Goal: Task Accomplishment & Management: Complete application form

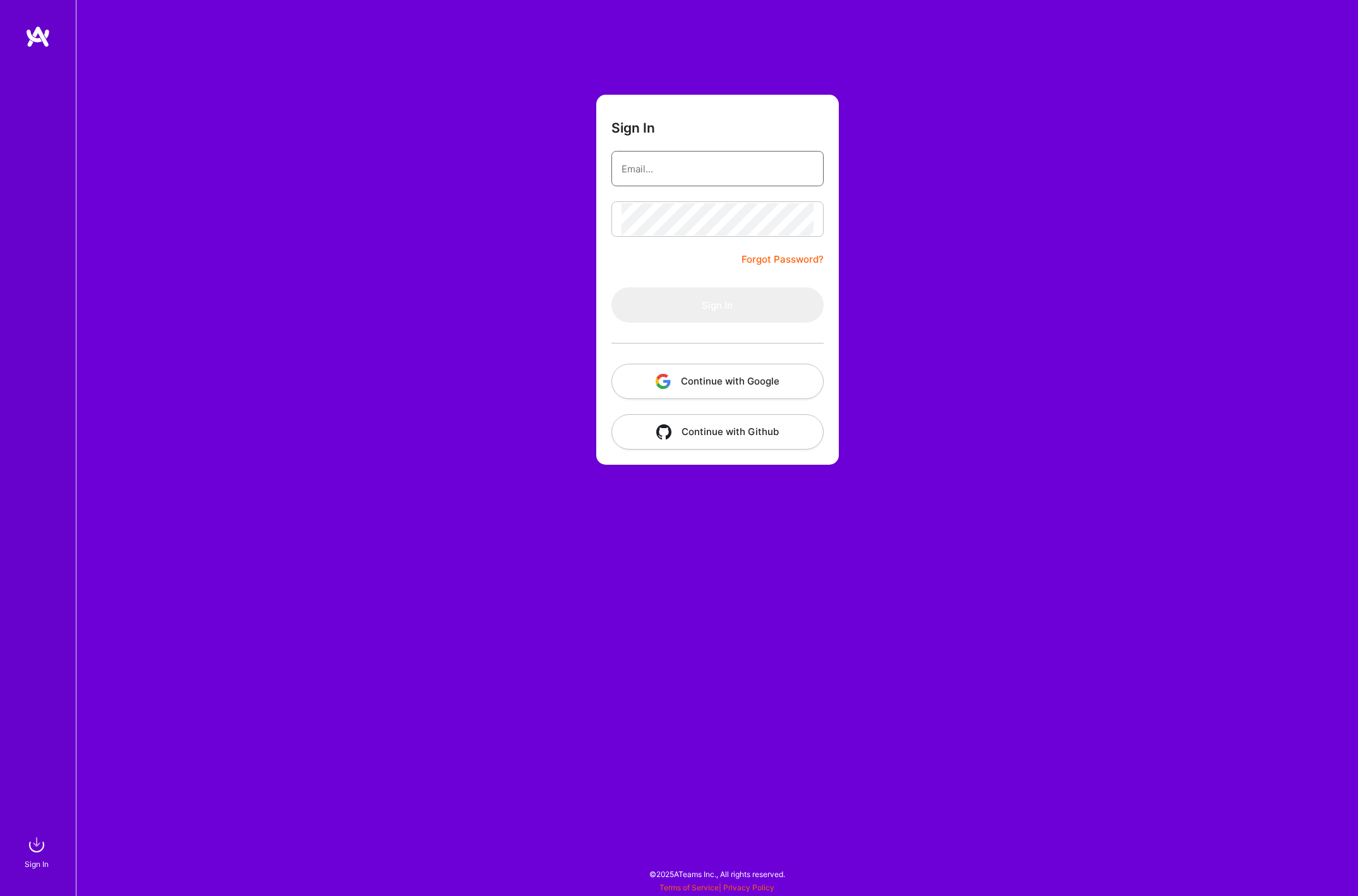
type input "[EMAIL_ADDRESS][DOMAIN_NAME]"
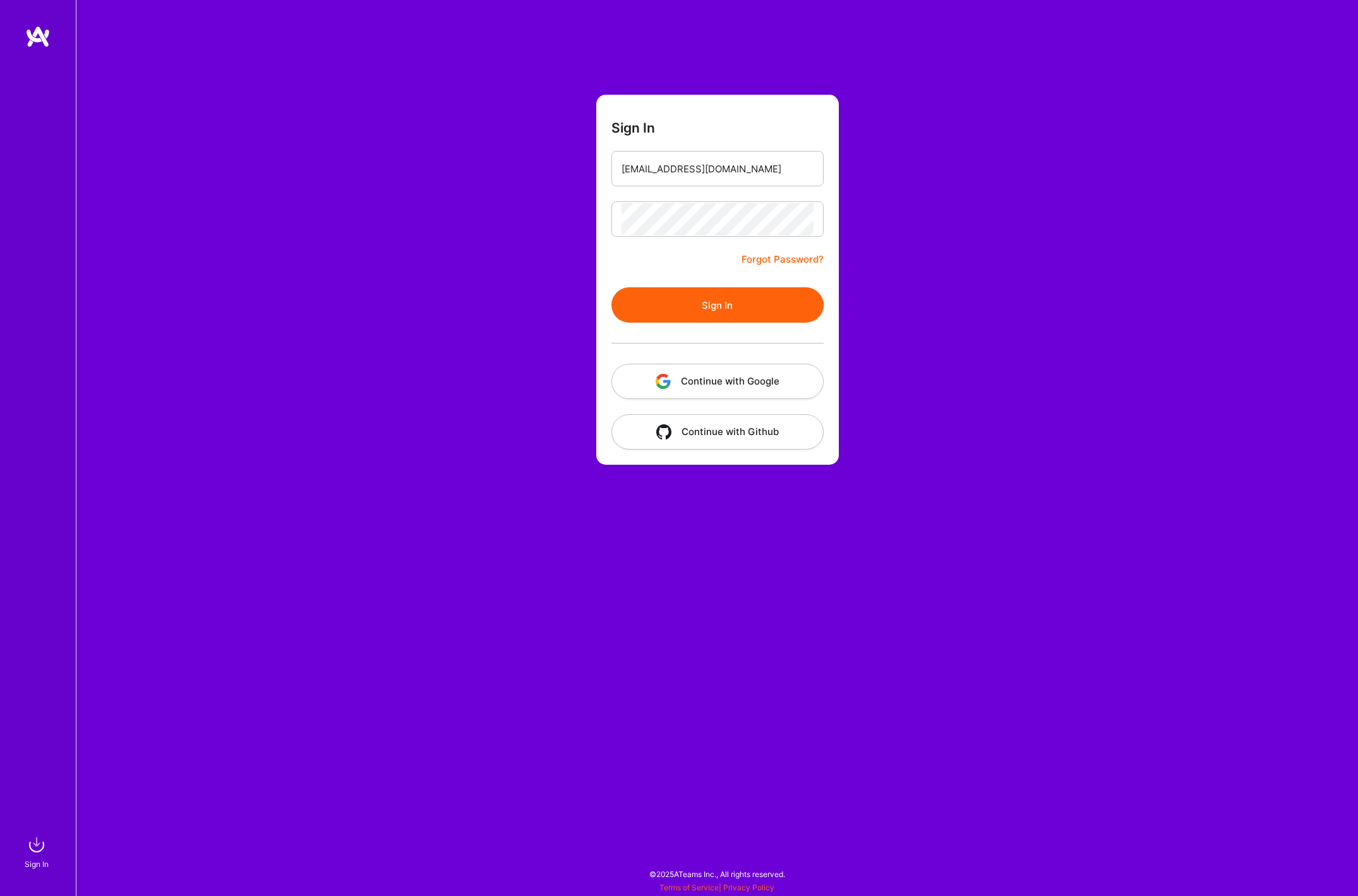
click at [697, 300] on button "Sign In" at bounding box center [717, 305] width 212 height 35
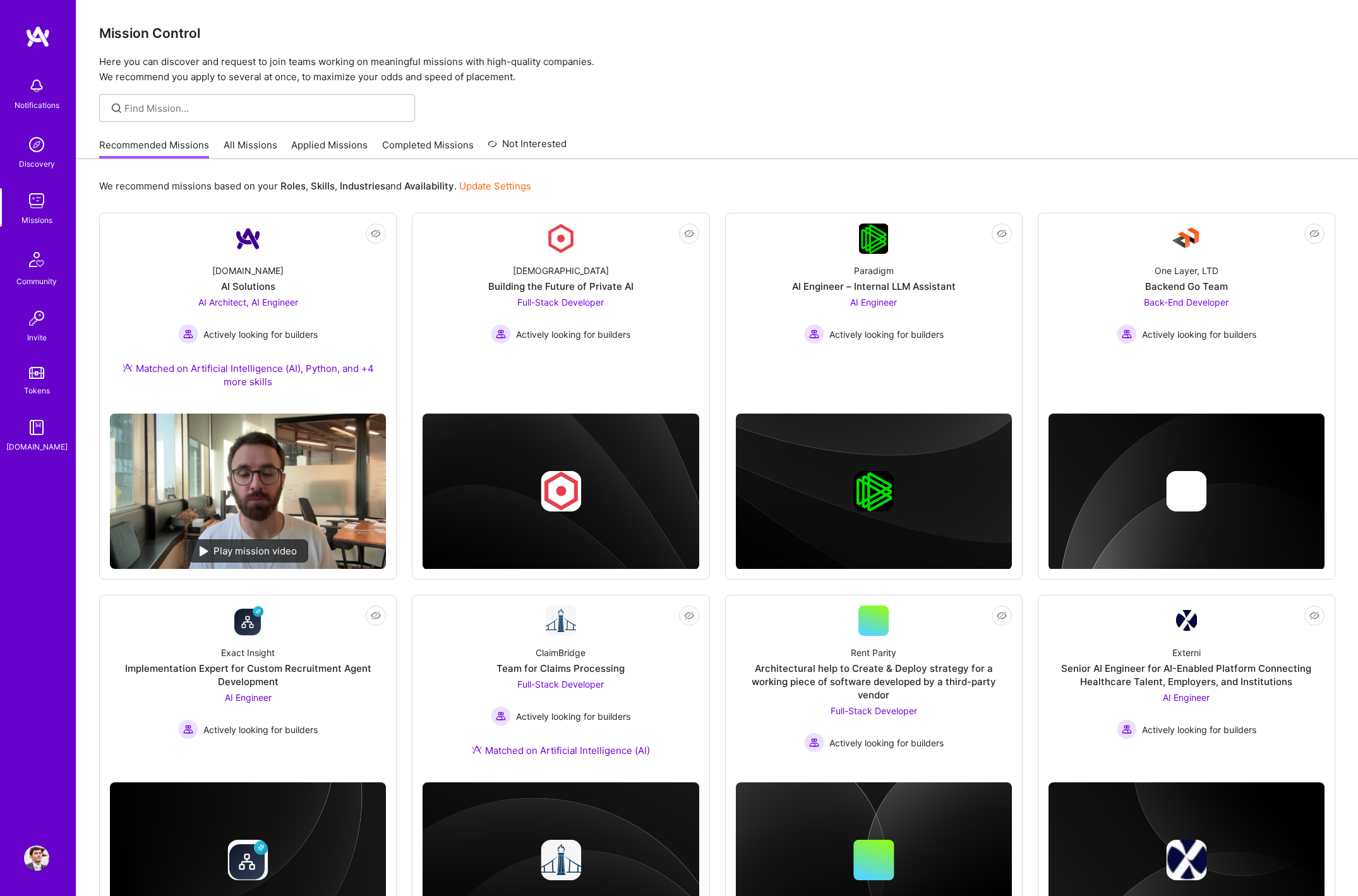
click at [29, 265] on img at bounding box center [37, 259] width 31 height 31
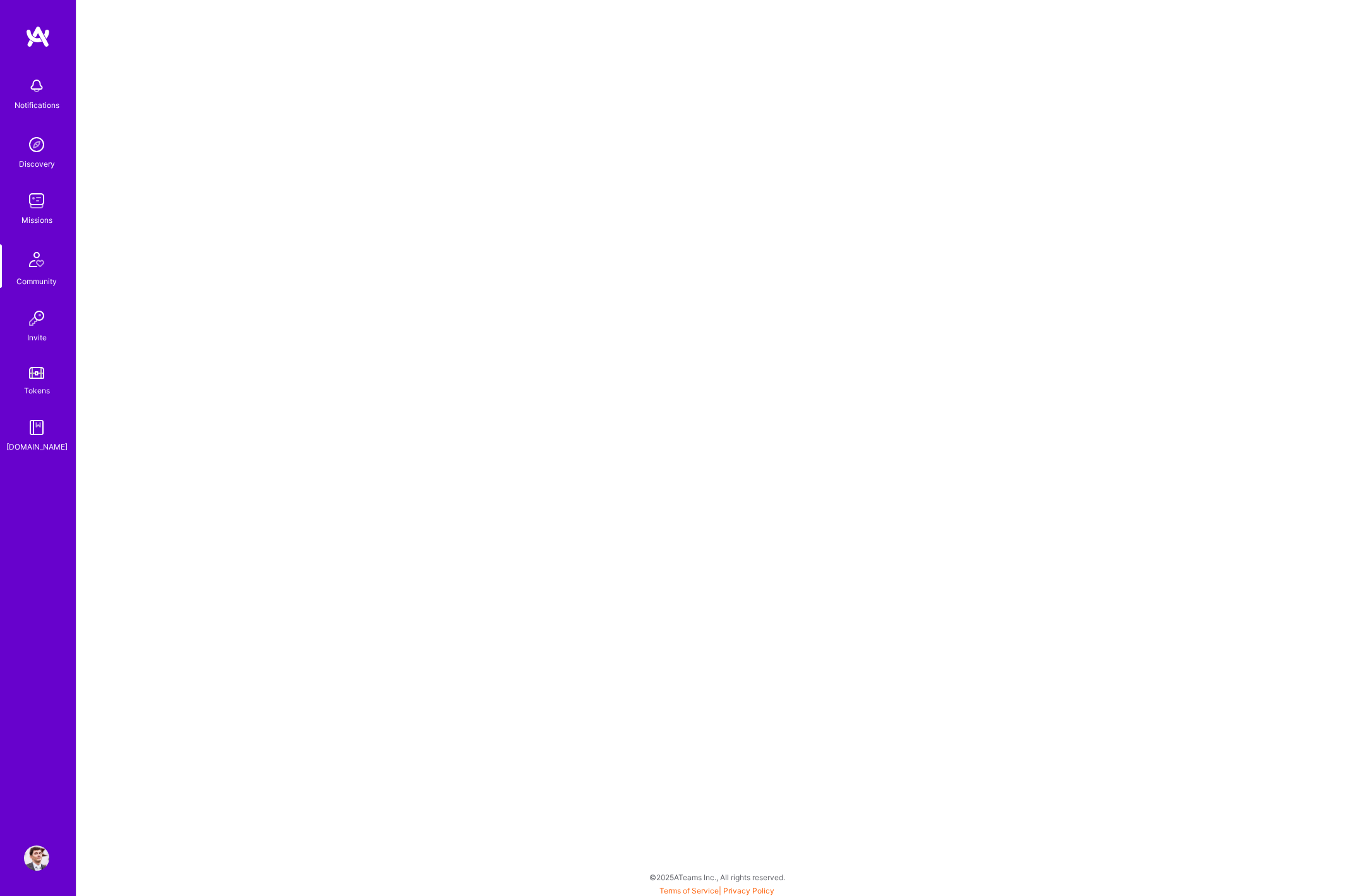
click at [31, 213] on div "Missions" at bounding box center [37, 220] width 31 height 14
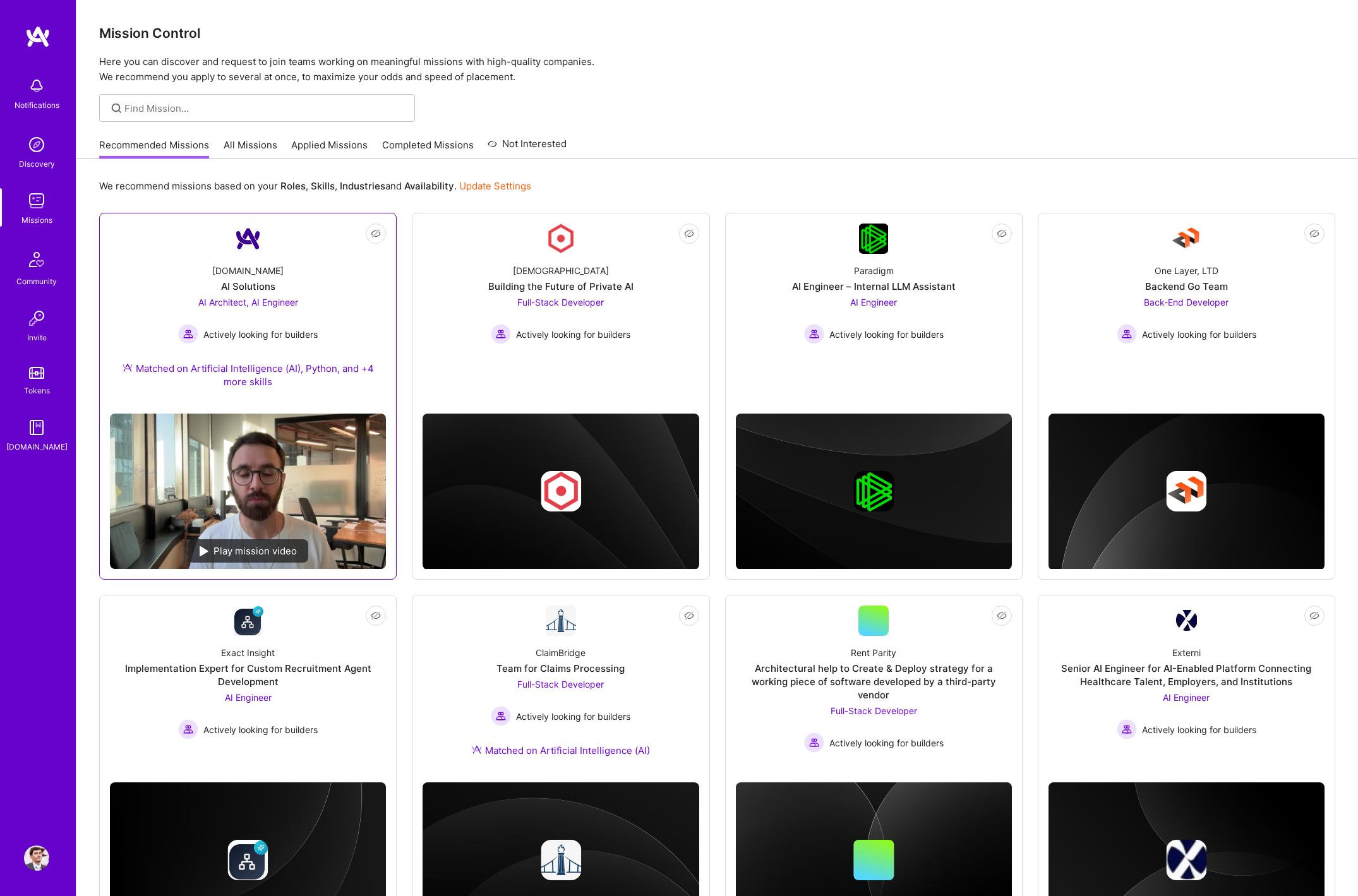
click at [271, 399] on div "[DOMAIN_NAME] AI Solutions AI Architect, AI Engineer Actively looking for build…" at bounding box center [248, 329] width 276 height 150
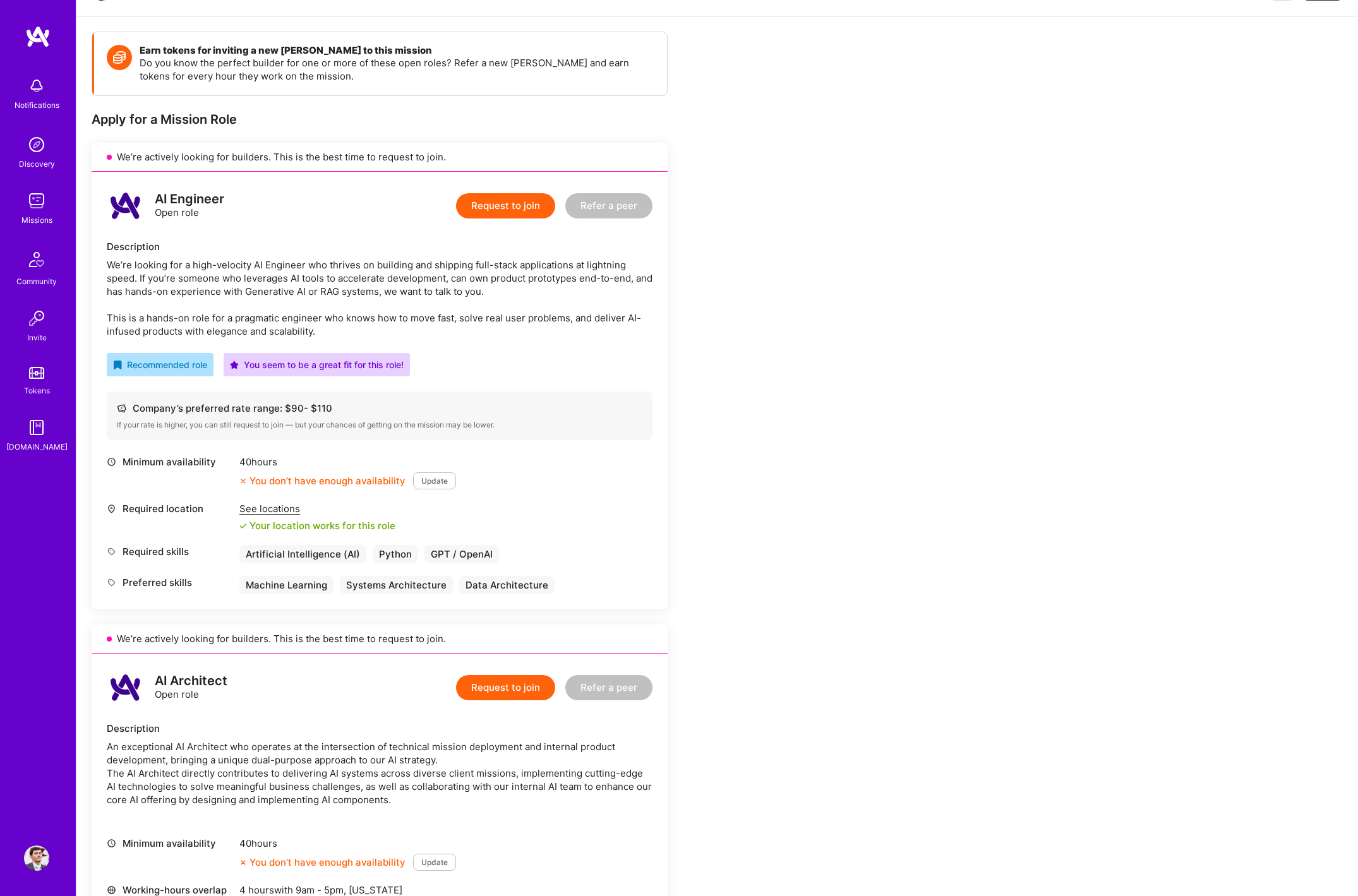
scroll to position [139, 0]
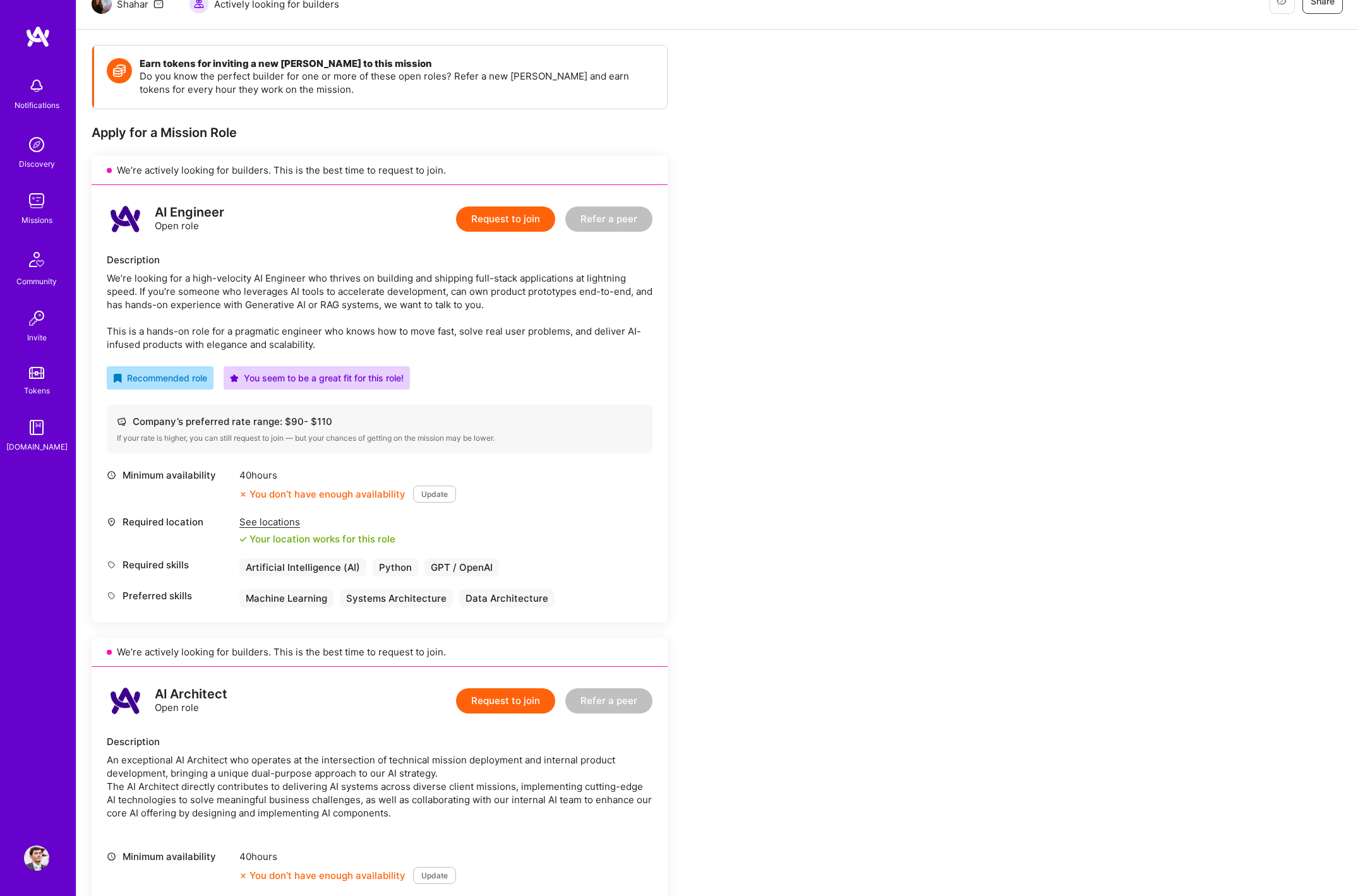
click at [443, 327] on div "We’re looking for a high-velocity AI Engineer who thrives on building and shipp…" at bounding box center [380, 311] width 546 height 80
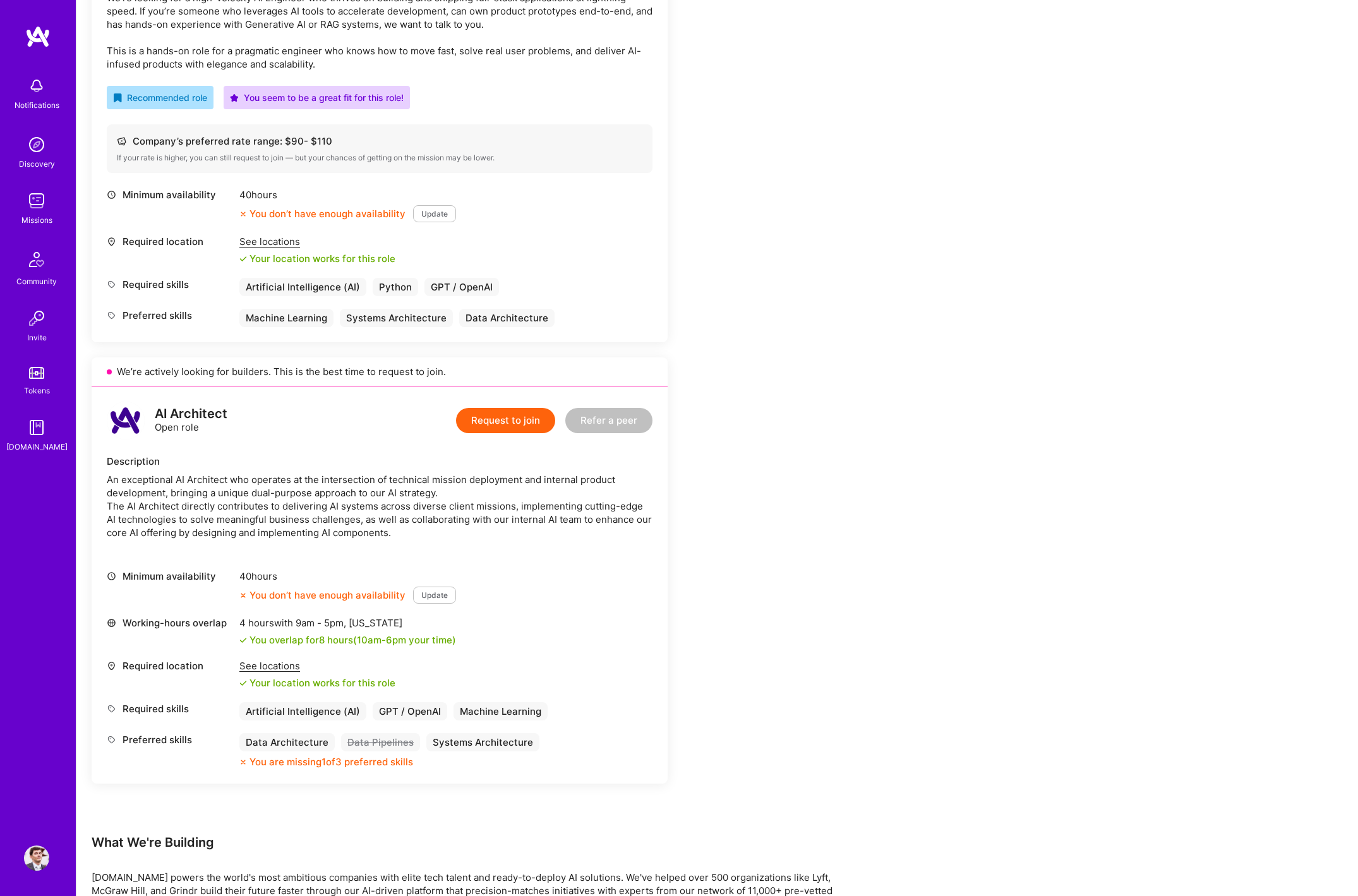
scroll to position [0, 0]
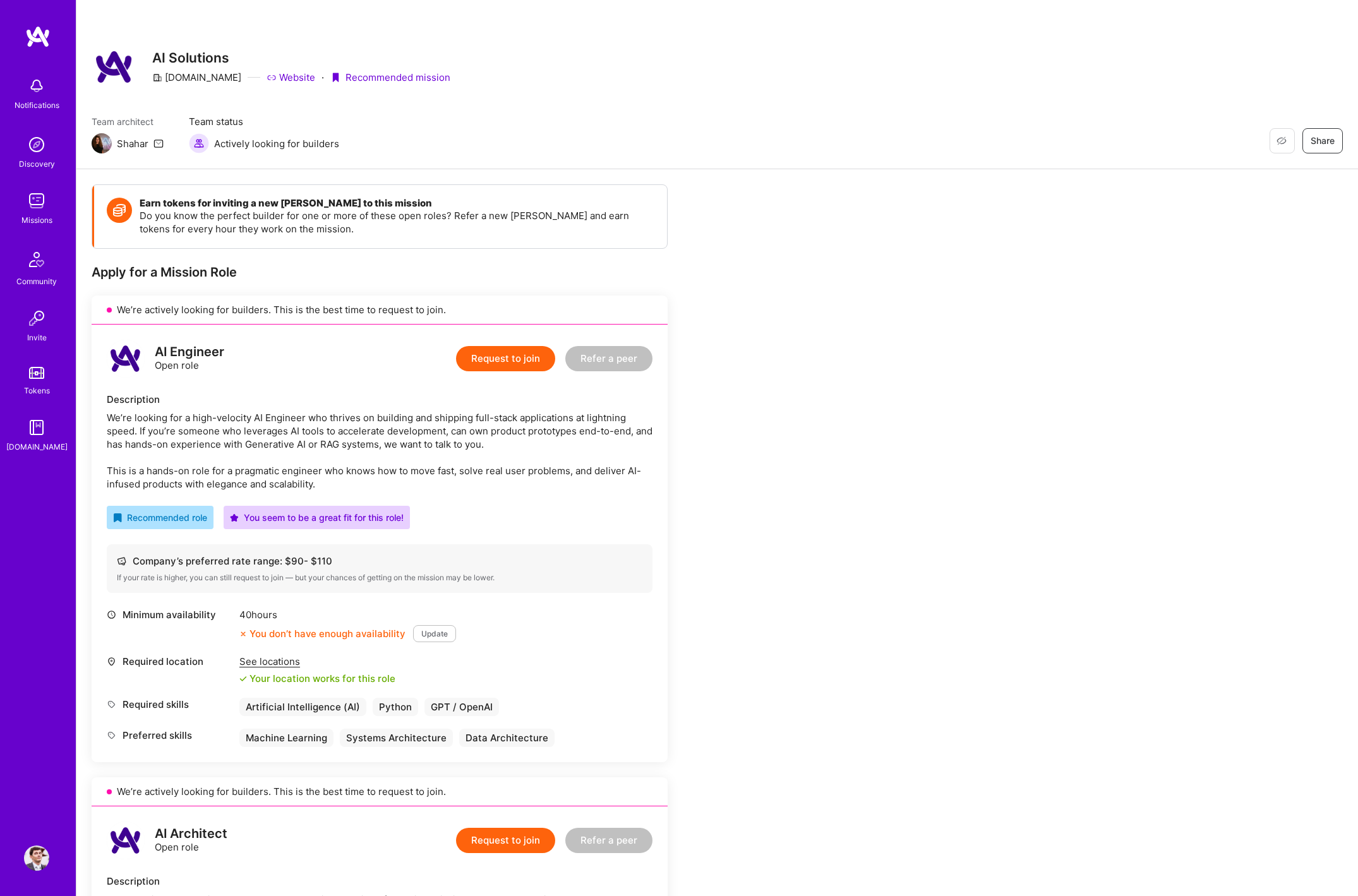
click at [514, 356] on button "Request to join" at bounding box center [505, 359] width 99 height 25
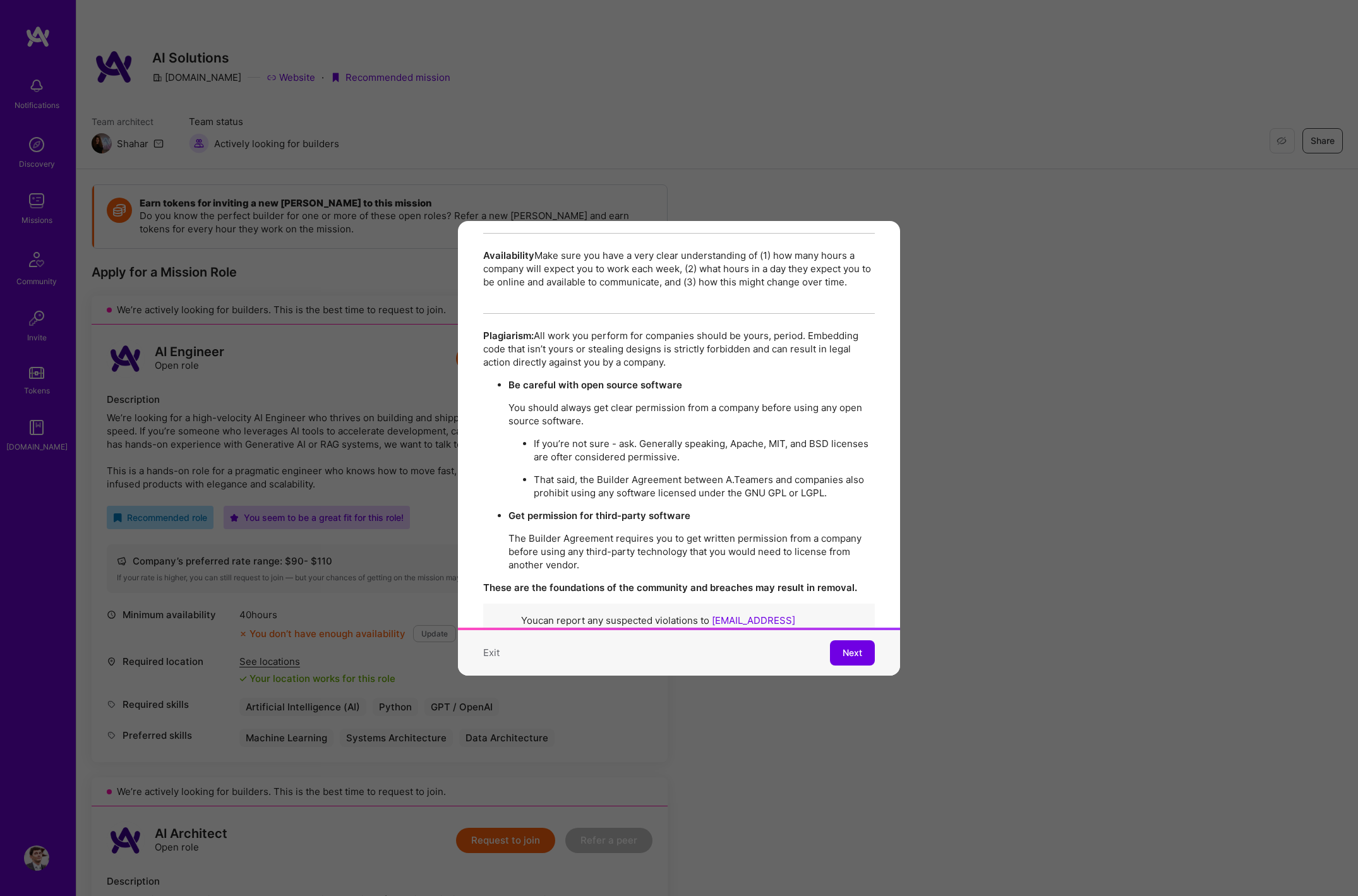
scroll to position [2164, 0]
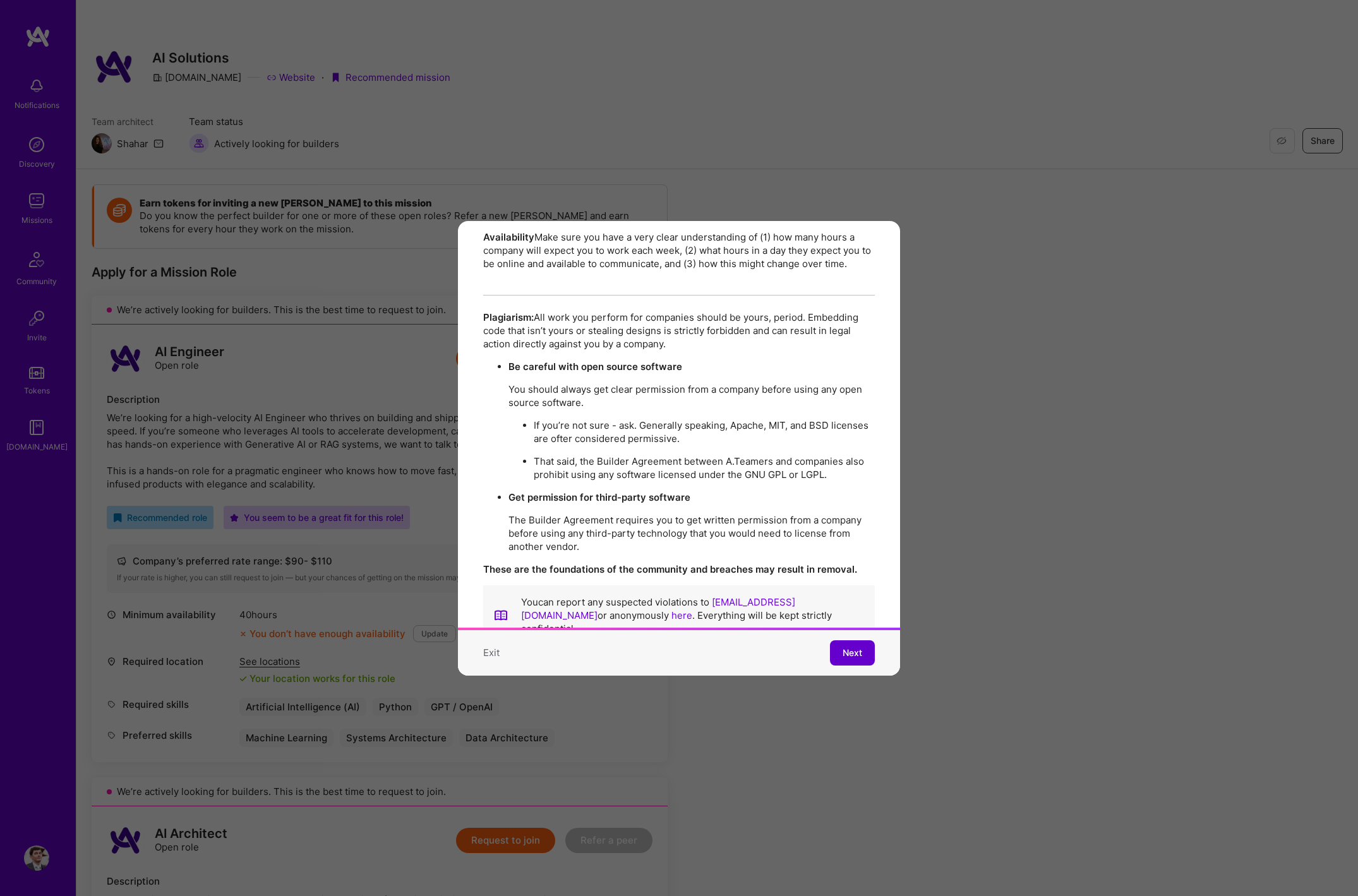
click at [857, 654] on span "Next" at bounding box center [853, 653] width 20 height 13
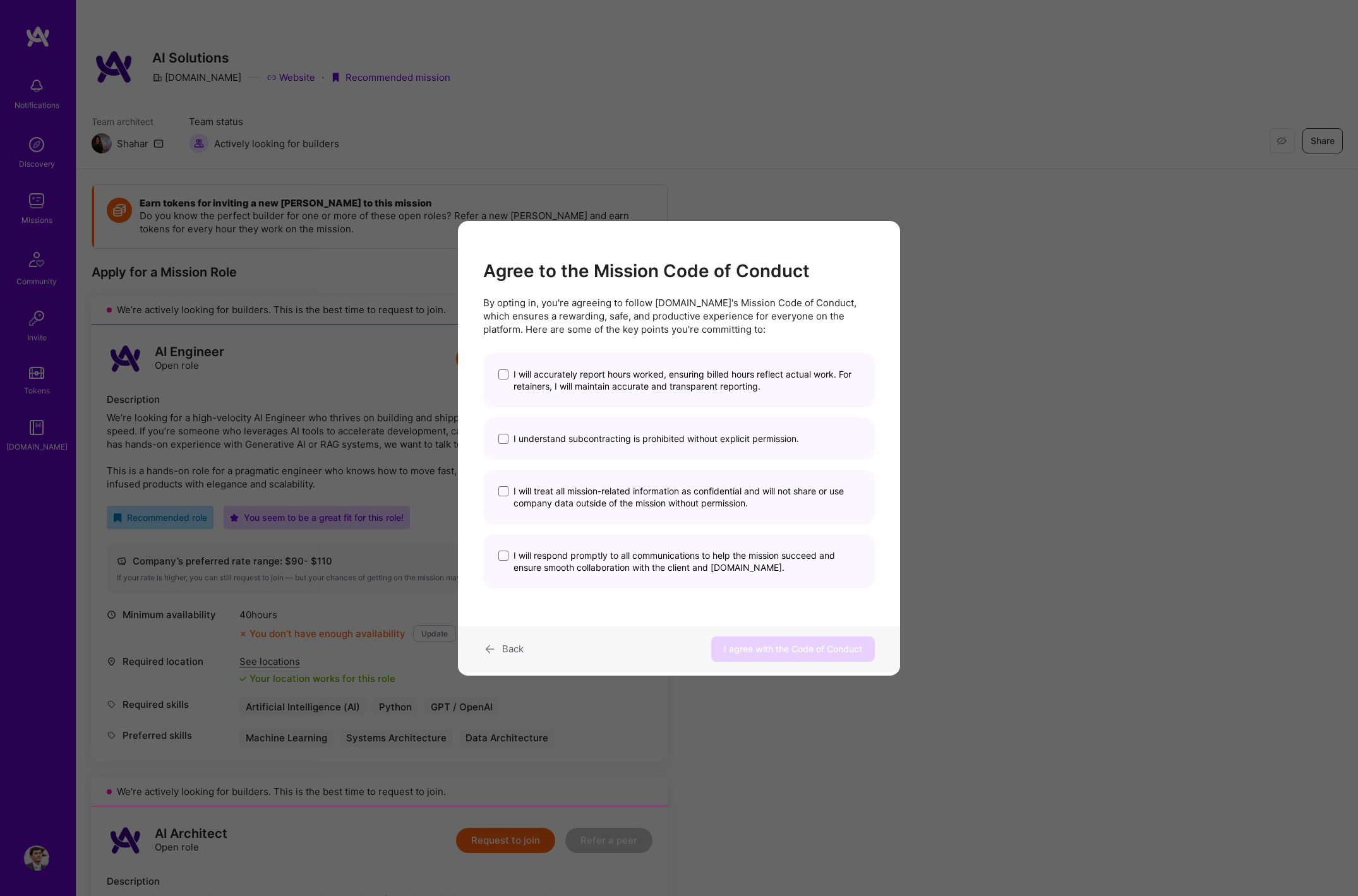
click at [681, 370] on span "I will accurately report hours worked, ensuring billed hours reflect actual wor…" at bounding box center [686, 380] width 346 height 24
click at [0, 0] on input "I will accurately report hours worked, ensuring billed hours reflect actual wor…" at bounding box center [0, 0] width 0 height 0
click at [675, 441] on span "I understand subcontracting is prohibited without explicit permission." at bounding box center [656, 439] width 286 height 12
click at [0, 0] on input "I understand subcontracting is prohibited without explicit permission." at bounding box center [0, 0] width 0 height 0
click at [731, 509] on div "I will treat all mission-related information as confidential and will not share…" at bounding box center [678, 497] width 391 height 54
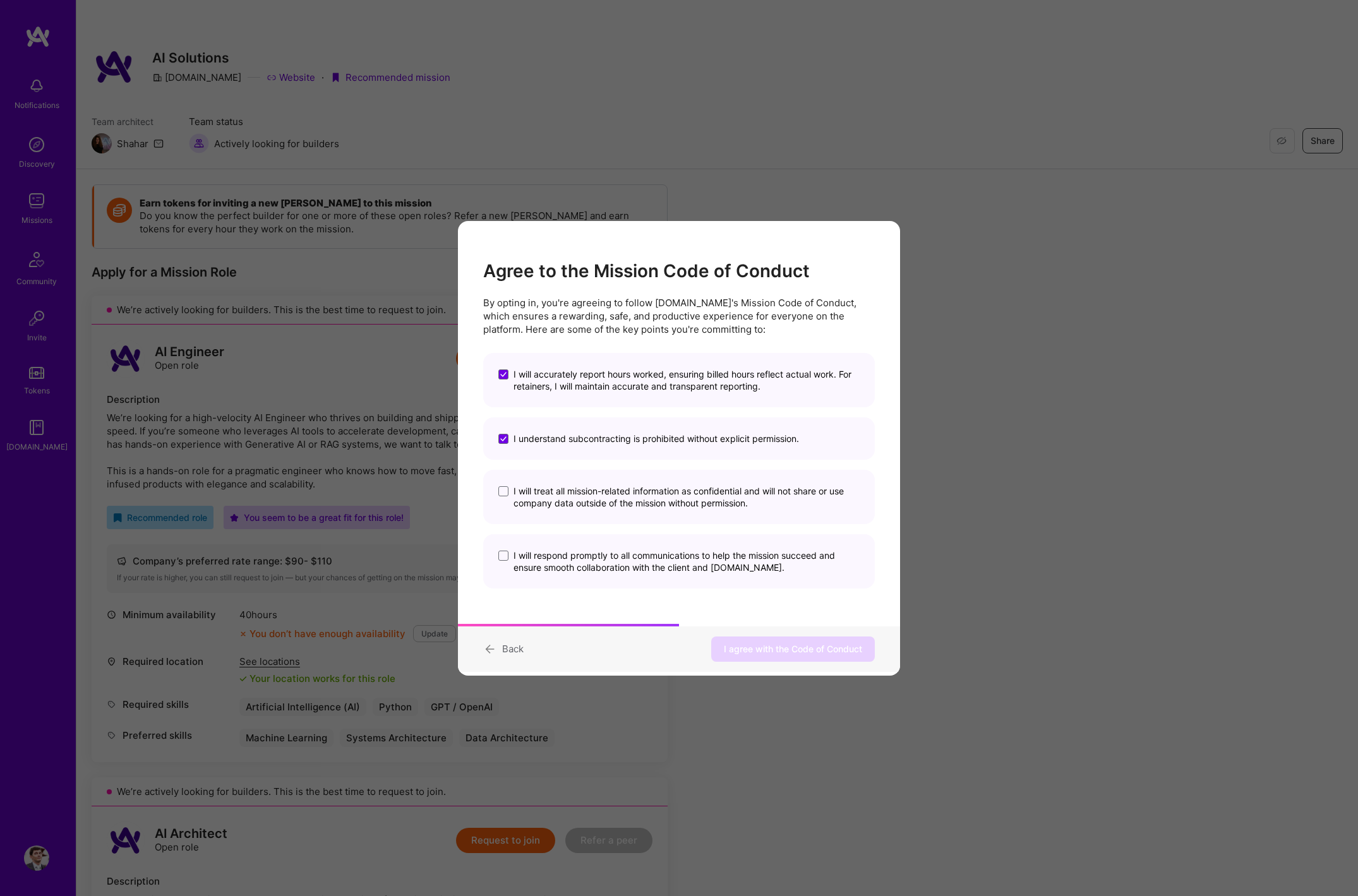
click at [731, 505] on span "I will treat all mission-related information as confidential and will not share…" at bounding box center [686, 497] width 346 height 24
click at [0, 0] on input "I will treat all mission-related information as confidential and will not share…" at bounding box center [0, 0] width 0 height 0
click at [720, 562] on span "I will respond promptly to all communications to help the mission succeed and e…" at bounding box center [686, 561] width 346 height 24
click at [0, 0] on input "I will respond promptly to all communications to help the mission succeed and e…" at bounding box center [0, 0] width 0 height 0
click at [764, 658] on button "I agree with the Code of Conduct" at bounding box center [793, 649] width 164 height 25
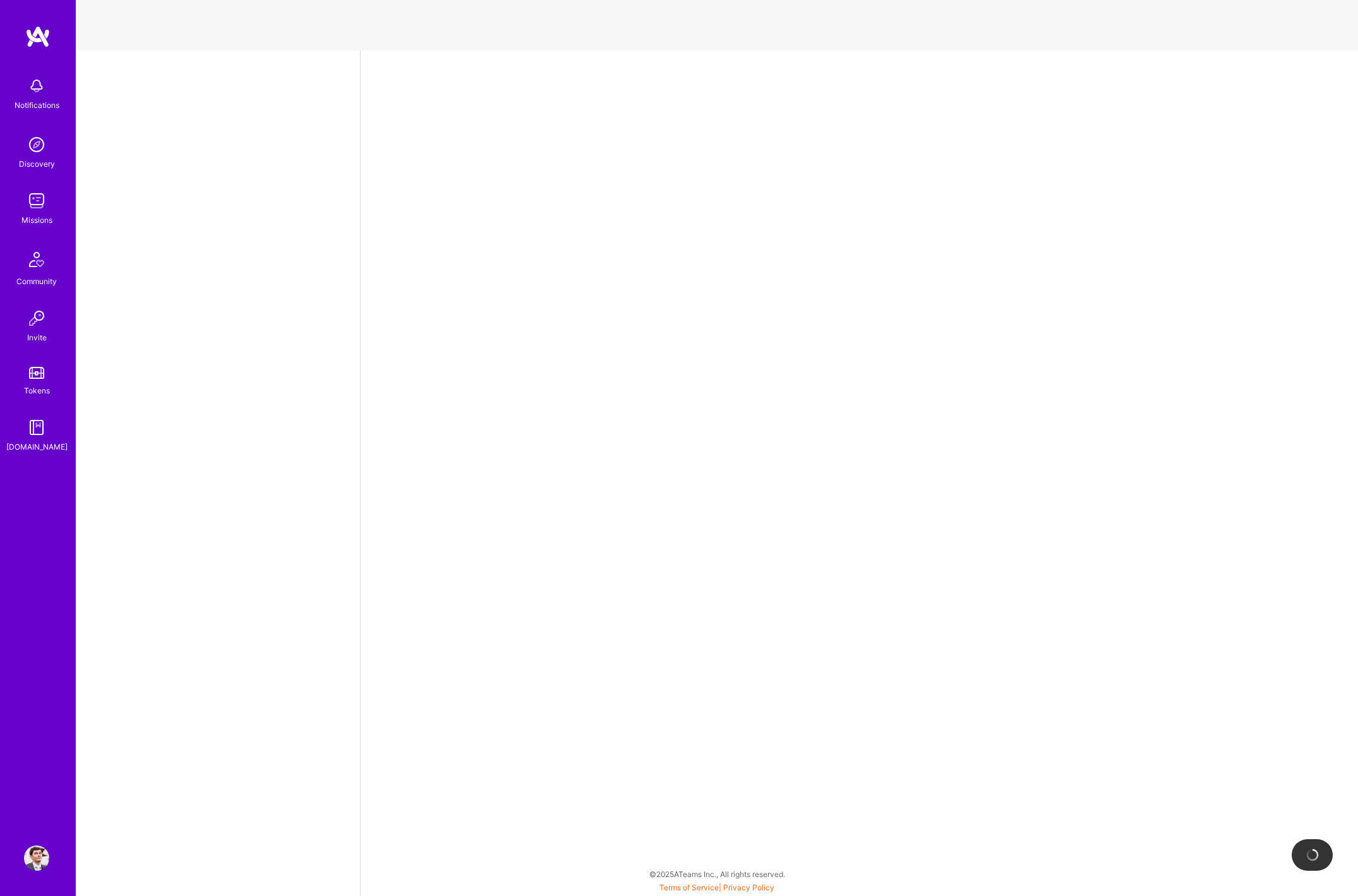
select select "BR"
